Goal: Download file/media

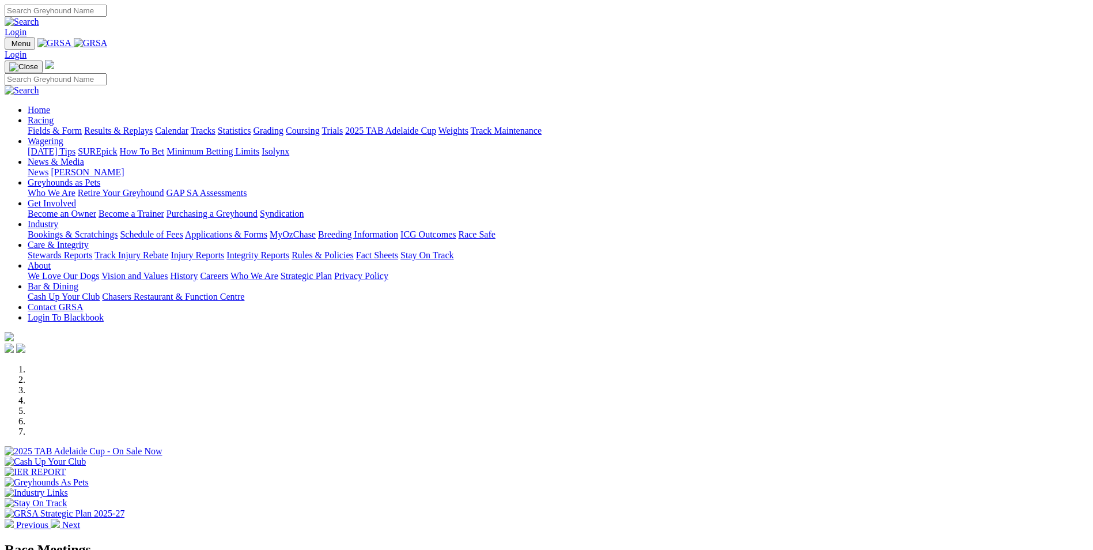
scroll to position [288, 0]
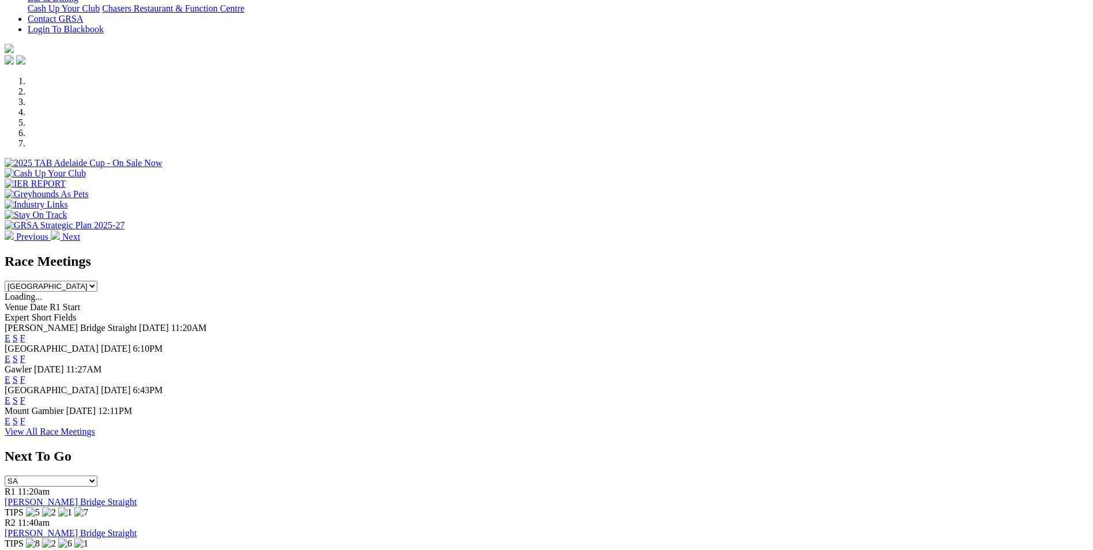
click at [10, 333] on link "E" at bounding box center [8, 338] width 6 height 10
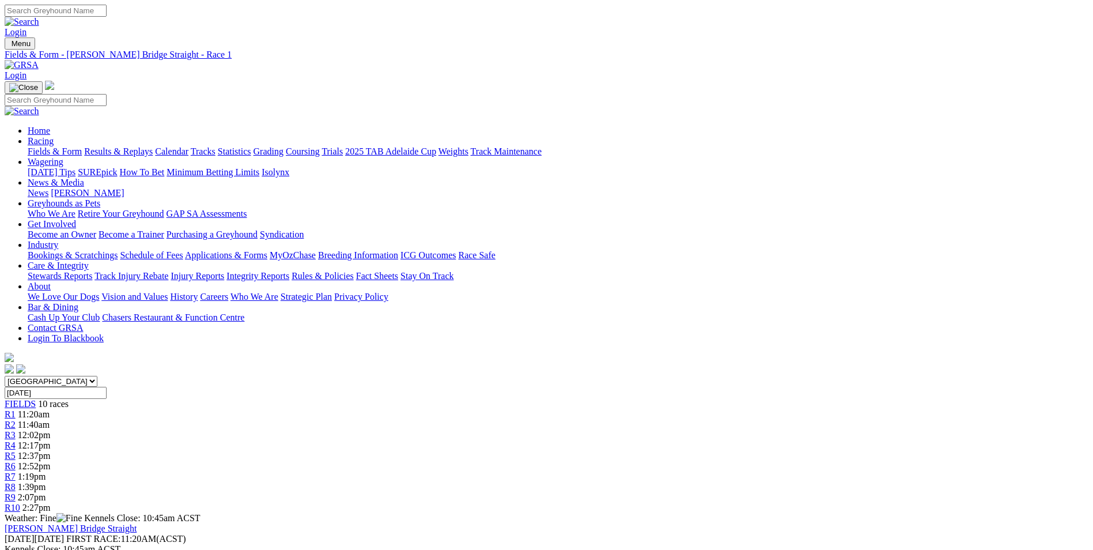
click at [52, 549] on img "button" at bounding box center [47, 560] width 9 height 9
click at [574, 155] on link "PDF" at bounding box center [565, 150] width 17 height 10
